Goal: Find specific page/section: Find specific page/section

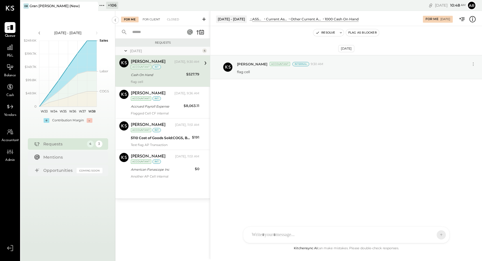
click at [150, 21] on div "For Client" at bounding box center [151, 20] width 23 height 6
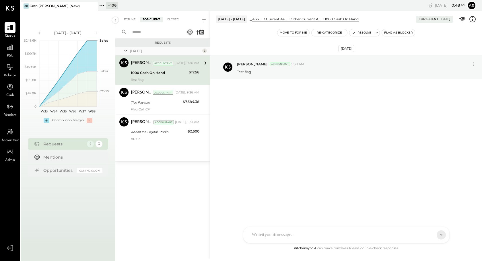
click at [100, 3] on icon at bounding box center [101, 5] width 7 height 7
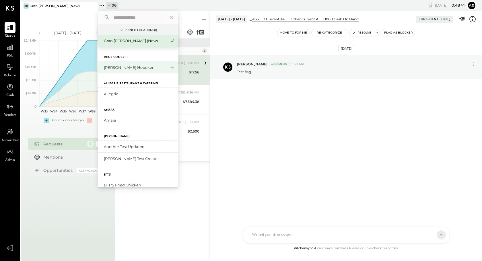
click at [118, 69] on div "[PERSON_NAME] Hoboken" at bounding box center [135, 67] width 62 height 5
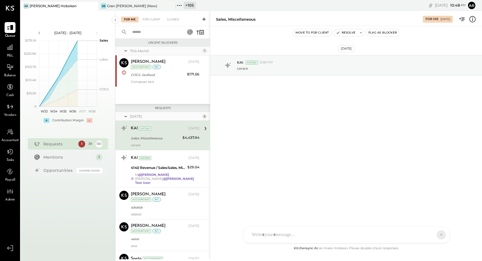
click at [126, 113] on icon at bounding box center [126, 116] width 6 height 14
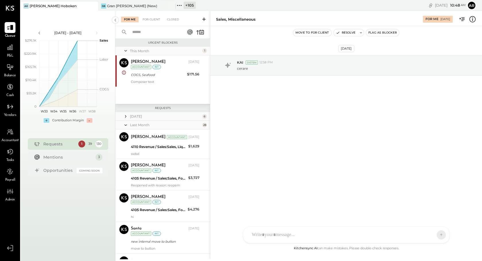
click at [125, 124] on icon at bounding box center [126, 125] width 6 height 14
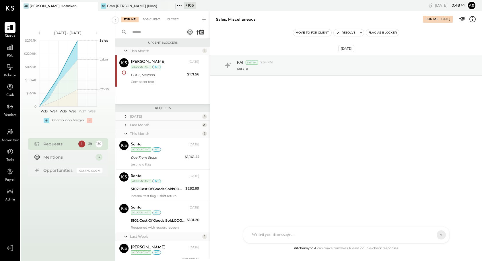
click at [126, 135] on icon at bounding box center [126, 134] width 6 height 14
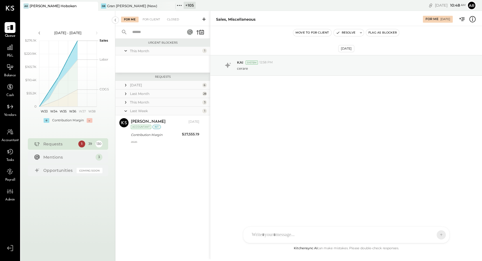
click at [127, 110] on icon at bounding box center [126, 111] width 6 height 14
click at [124, 52] on icon at bounding box center [126, 51] width 6 height 14
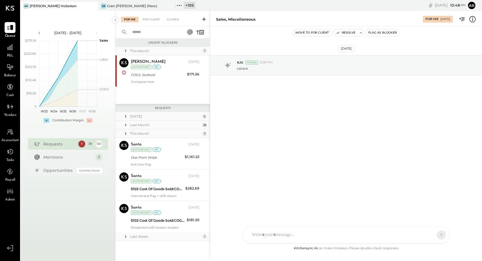
click at [125, 52] on icon at bounding box center [126, 51] width 6 height 6
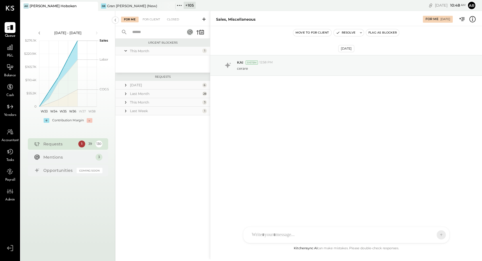
click at [125, 52] on icon at bounding box center [126, 51] width 6 height 14
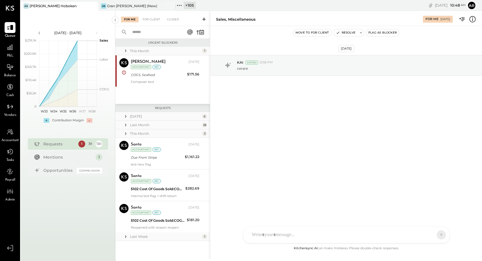
click at [120, 135] on div "This Month 3" at bounding box center [162, 133] width 95 height 9
click at [124, 135] on icon at bounding box center [126, 134] width 6 height 6
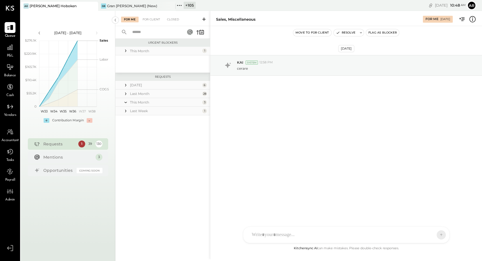
click at [125, 102] on icon at bounding box center [126, 102] width 3 height 1
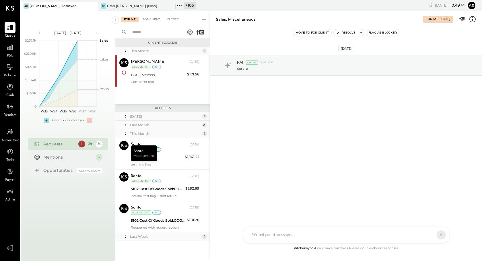
click at [126, 51] on icon at bounding box center [126, 51] width 6 height 6
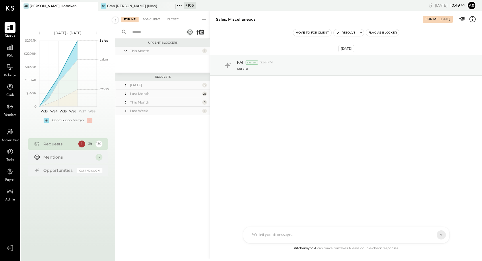
click at [126, 50] on icon at bounding box center [126, 51] width 6 height 14
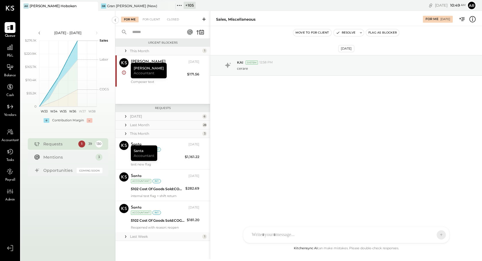
click at [125, 134] on icon at bounding box center [125, 133] width 1 height 3
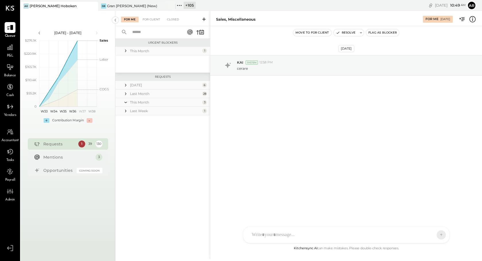
click at [126, 52] on icon at bounding box center [126, 51] width 6 height 6
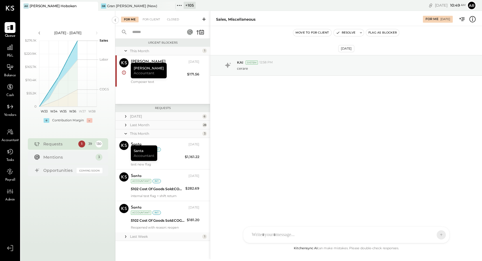
click at [126, 52] on icon at bounding box center [126, 51] width 6 height 14
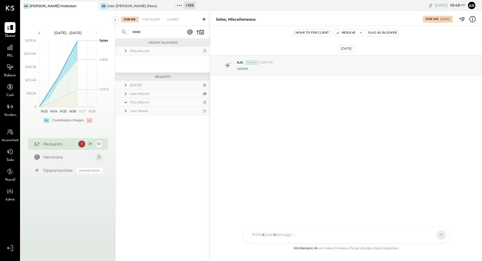
click at [127, 101] on icon at bounding box center [126, 102] width 6 height 14
